Goal: Task Accomplishment & Management: Manage account settings

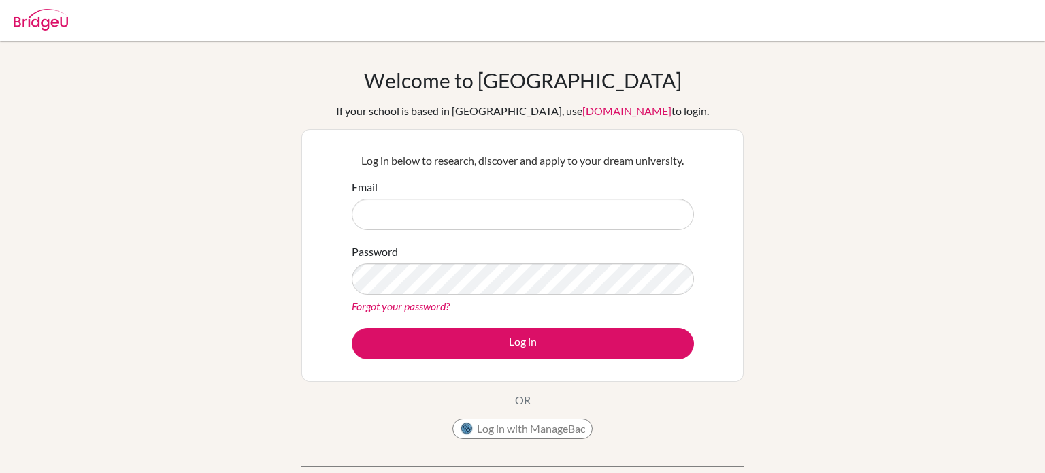
click at [428, 309] on link "Forgot your password?" at bounding box center [401, 305] width 98 height 13
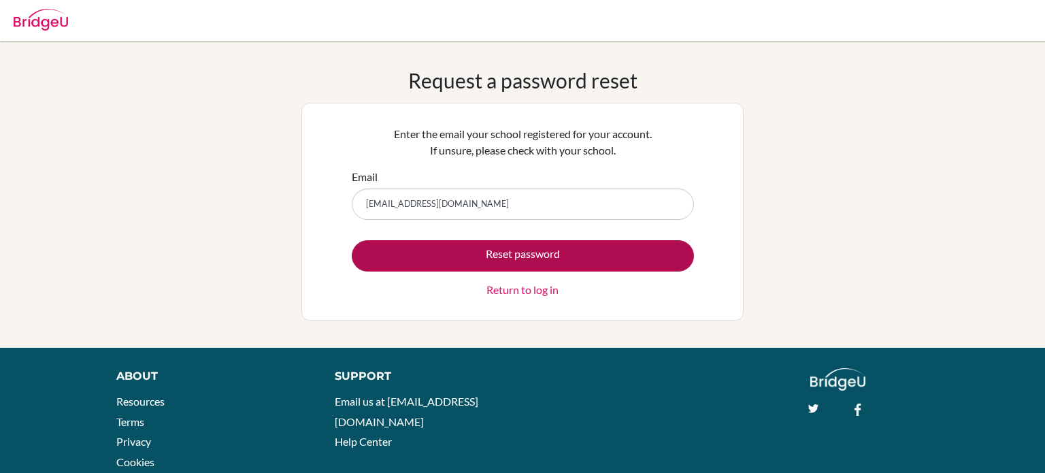
type input "[EMAIL_ADDRESS][DOMAIN_NAME]"
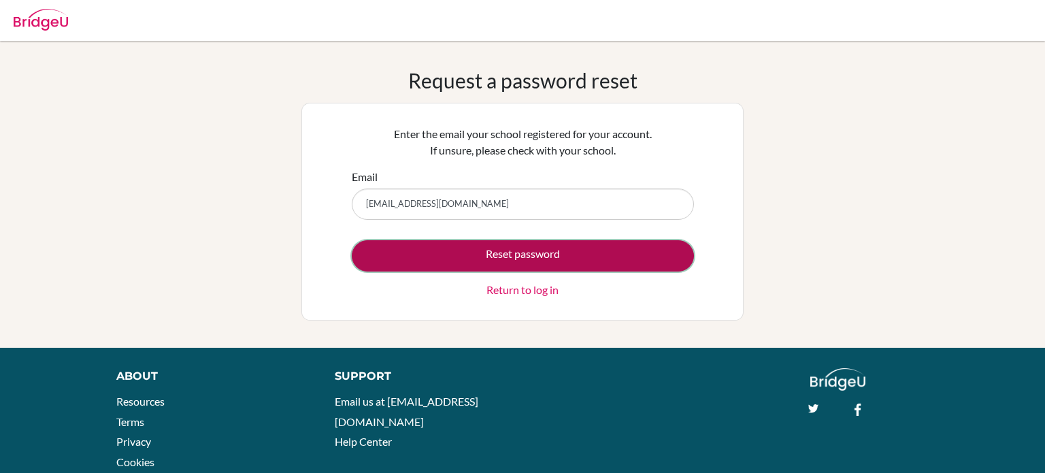
click at [502, 261] on button "Reset password" at bounding box center [523, 255] width 342 height 31
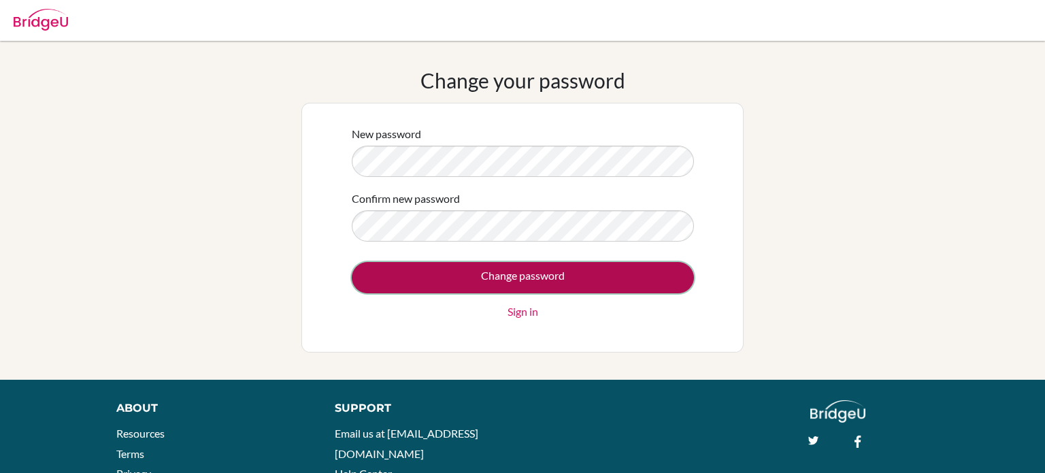
click at [516, 271] on input "Change password" at bounding box center [523, 277] width 342 height 31
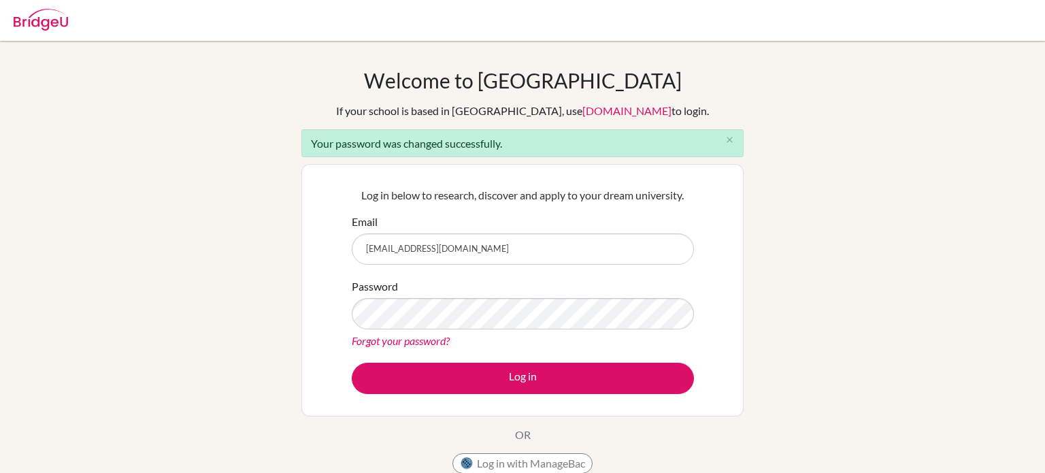
type input "[EMAIL_ADDRESS][DOMAIN_NAME]"
click at [352, 362] on button "Log in" at bounding box center [523, 377] width 342 height 31
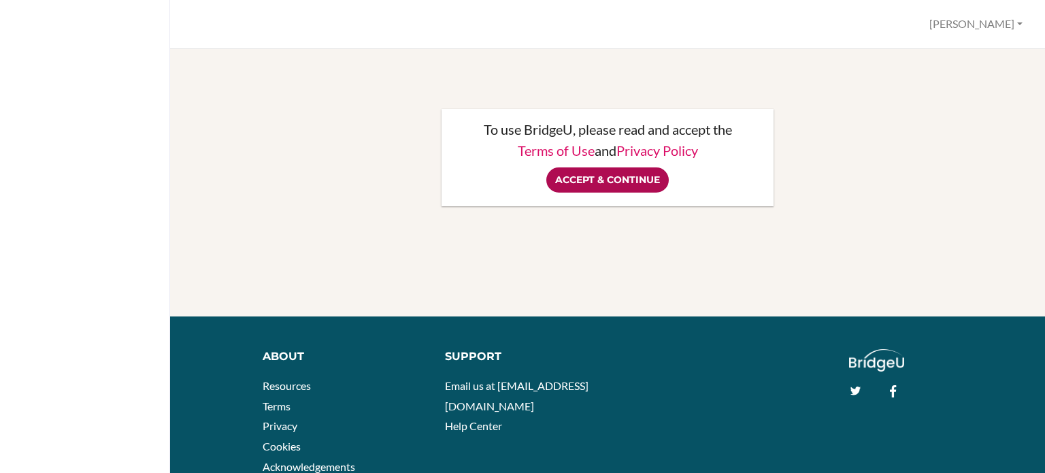
click at [615, 183] on input "Accept & Continue" at bounding box center [607, 179] width 122 height 25
